Goal: Task Accomplishment & Management: Complete application form

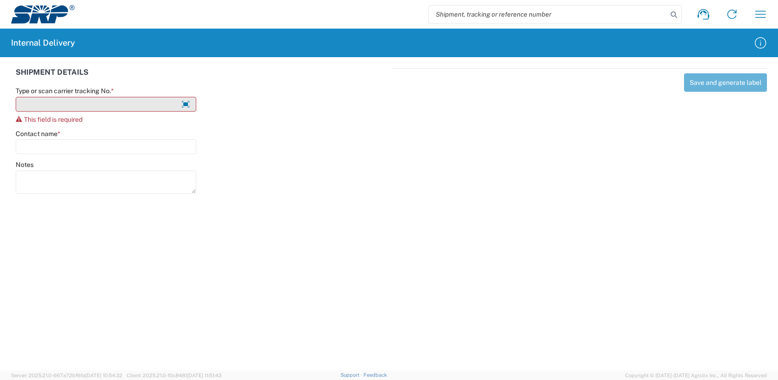
click at [55, 102] on input "Type or scan carrier tracking No. *" at bounding box center [106, 104] width 181 height 15
type input "LSteers101325D"
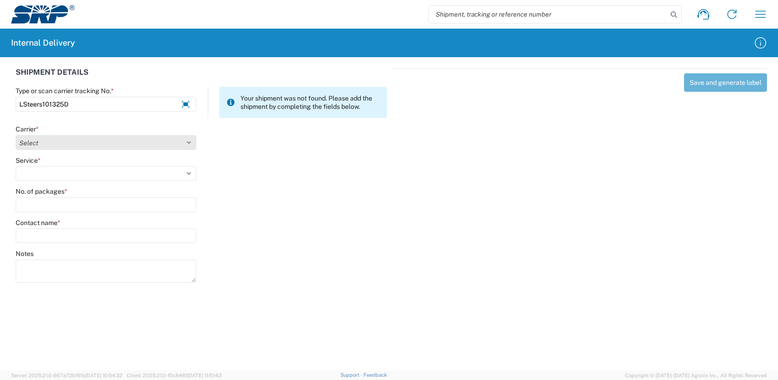
click at [49, 143] on select "Select Amazon Logistics ATI Trucking BC Dimerco Logistics Empire Southwest FedE…" at bounding box center [106, 142] width 181 height 15
select select "18713"
click at [16, 135] on select "Select Amazon Logistics ATI Trucking BC Dimerco Logistics Empire Southwest FedE…" at bounding box center [106, 142] width 181 height 15
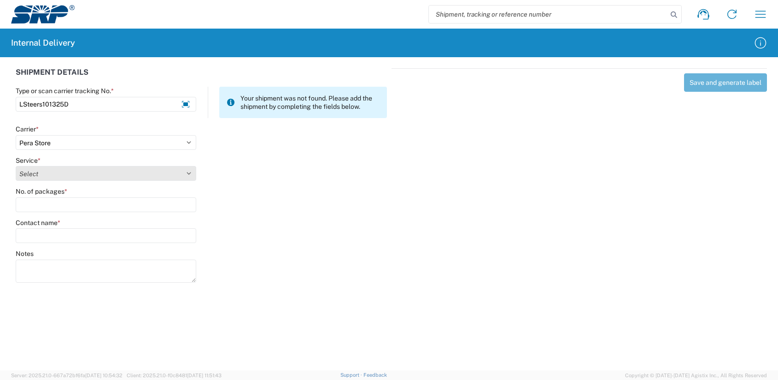
click at [31, 171] on select "Select Ground Inter-Office" at bounding box center [106, 173] width 181 height 15
select select "35763"
click at [16, 166] on select "Select Ground Inter-Office" at bounding box center [106, 173] width 181 height 15
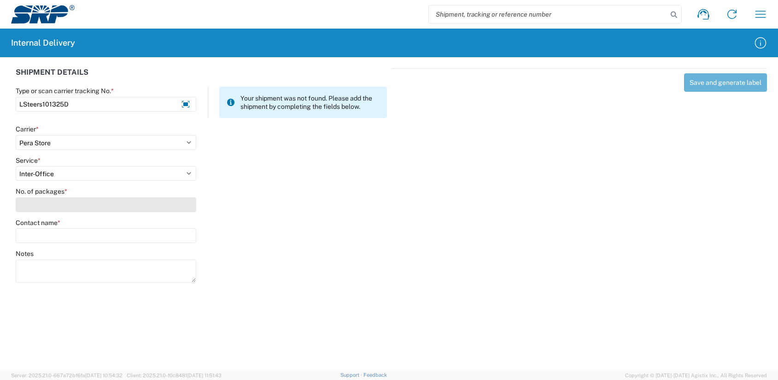
click at [32, 177] on input "No. of packages *" at bounding box center [106, 204] width 181 height 15
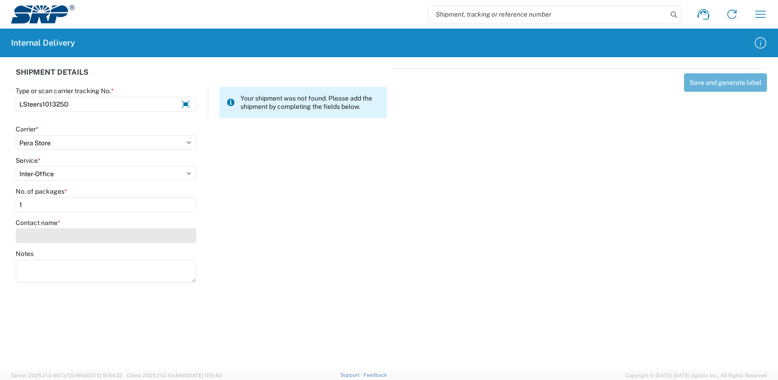
type input "1"
click at [24, 177] on input "Contact name *" at bounding box center [106, 235] width 181 height 15
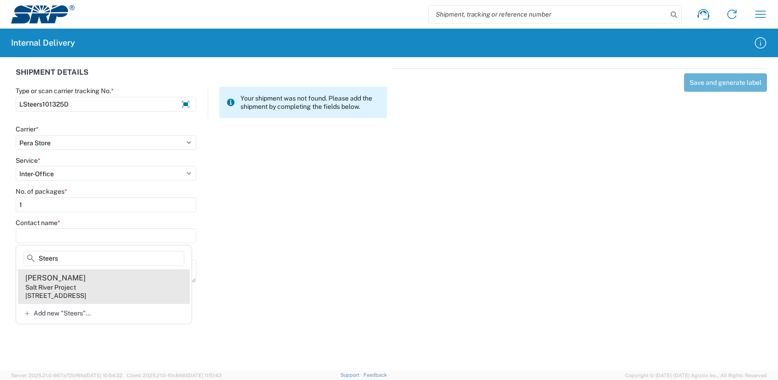
type input "Steers"
click at [64, 177] on div "[STREET_ADDRESS]" at bounding box center [55, 295] width 61 height 8
type input "[PERSON_NAME]"
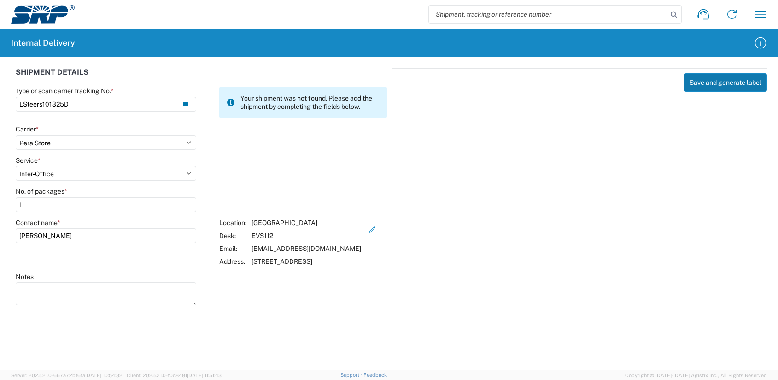
click at [441, 86] on button "Save and generate label" at bounding box center [725, 82] width 83 height 18
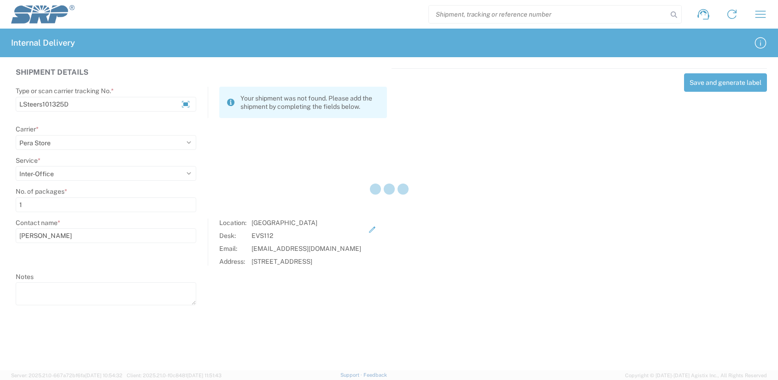
select select
